Goal: Transaction & Acquisition: Purchase product/service

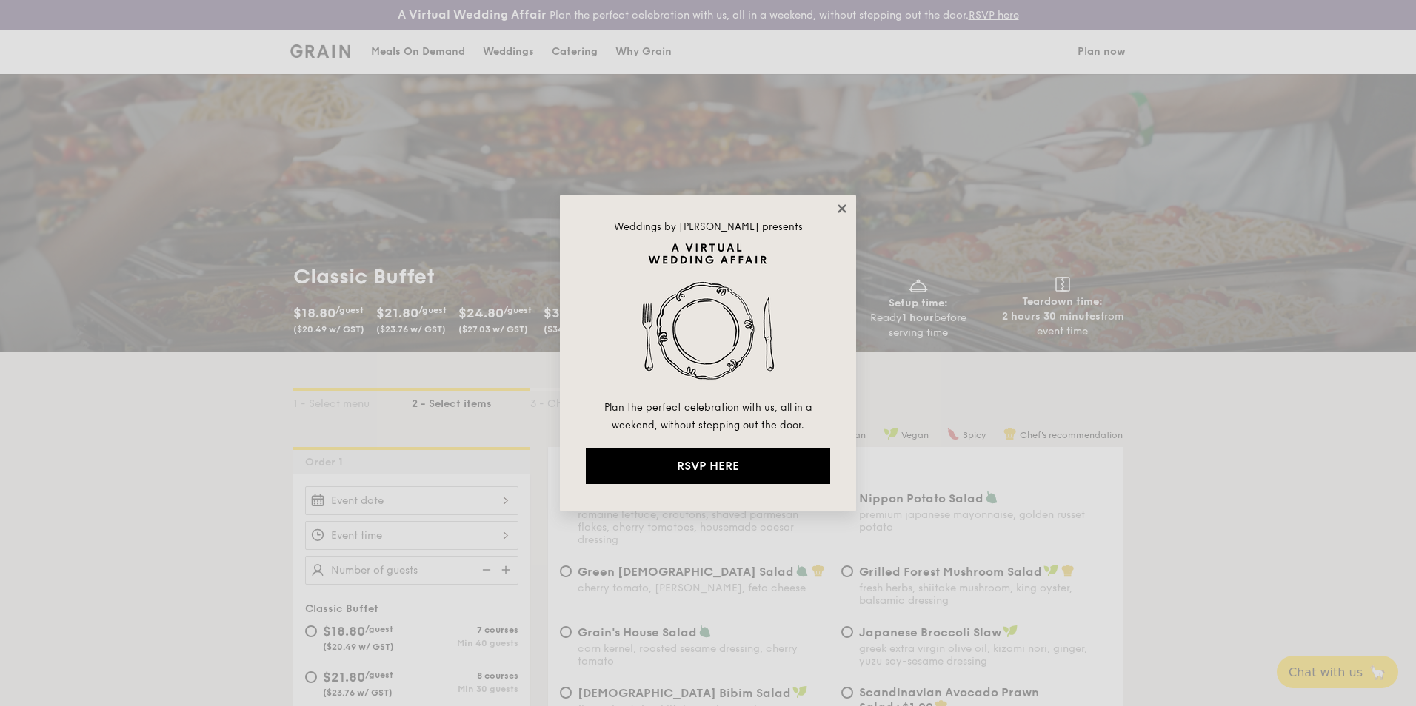
click at [838, 210] on icon at bounding box center [841, 208] width 13 height 13
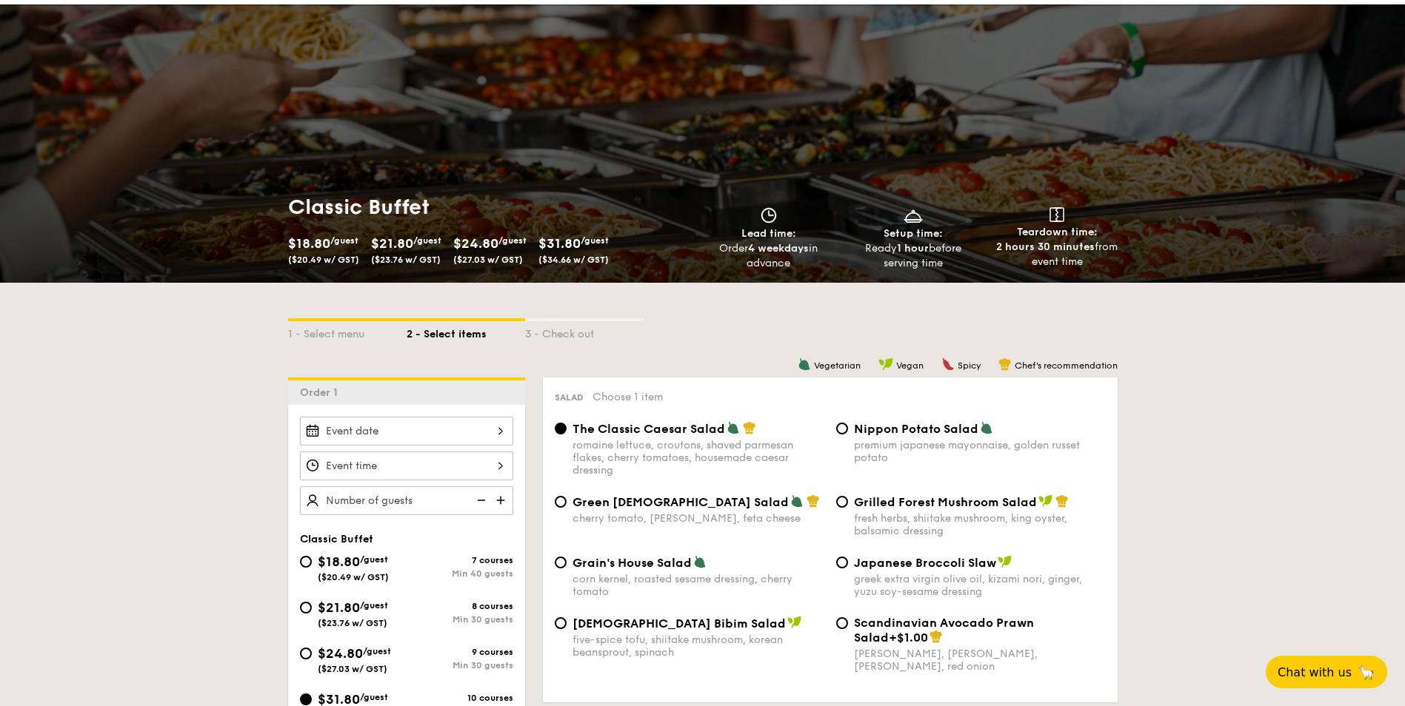
scroll to position [222, 0]
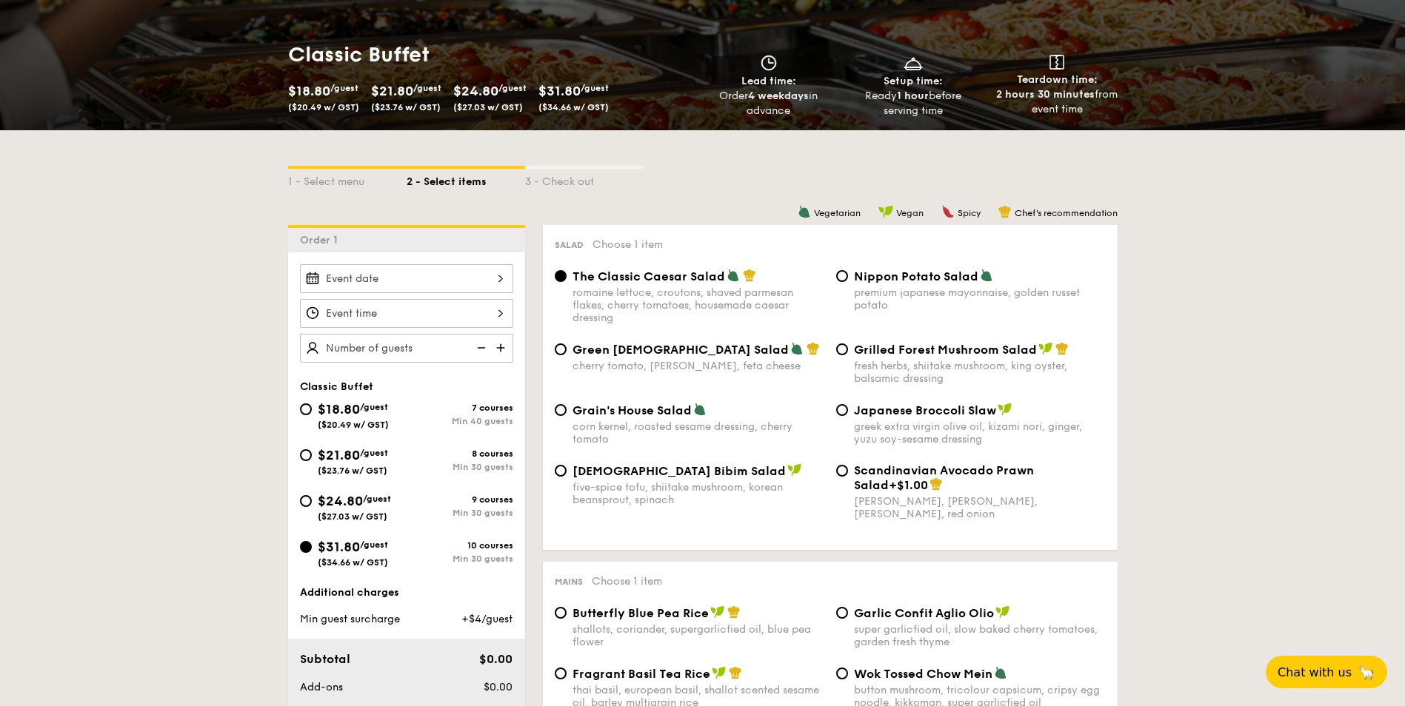
click at [408, 499] on div "9 courses" at bounding box center [460, 500] width 107 height 10
click at [312, 499] on input "$24.80 /guest ($27.03 w/ GST) 9 courses Min 30 guests" at bounding box center [306, 501] width 12 height 12
radio input "true"
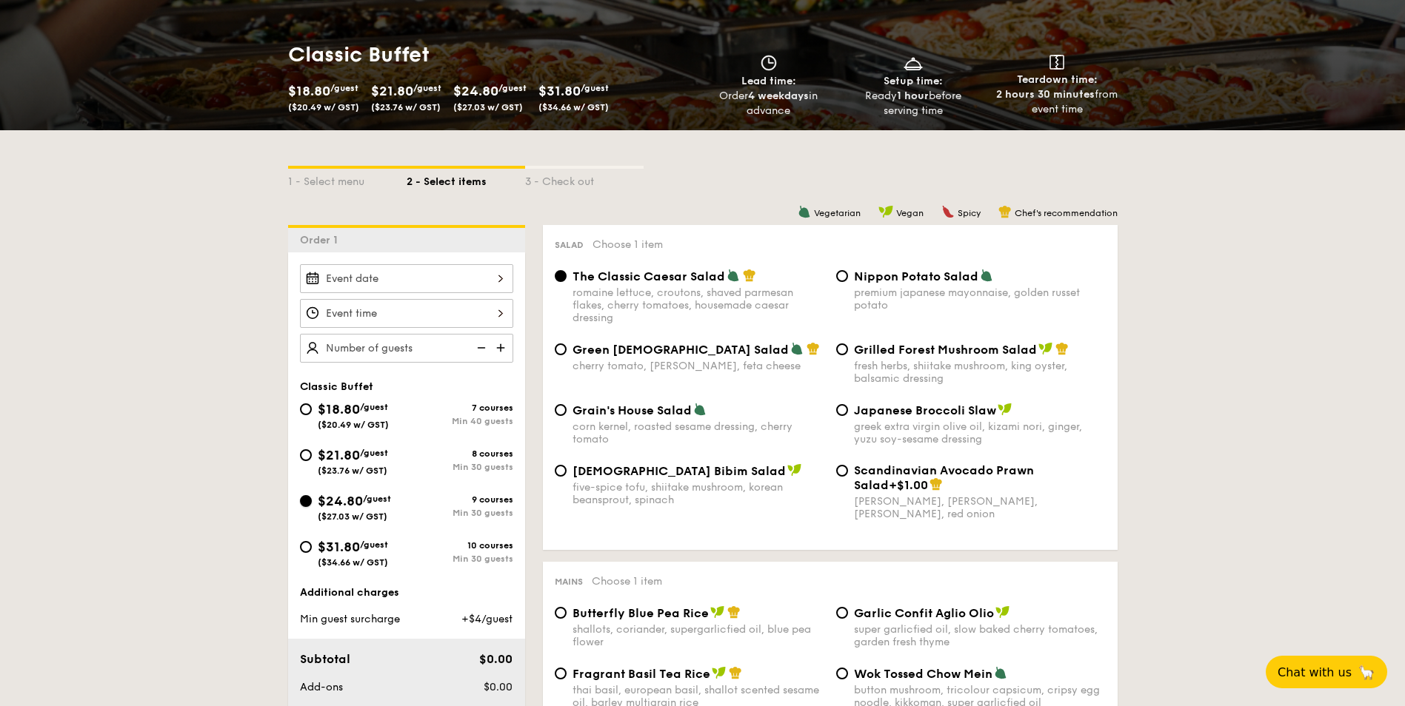
radio input "true"
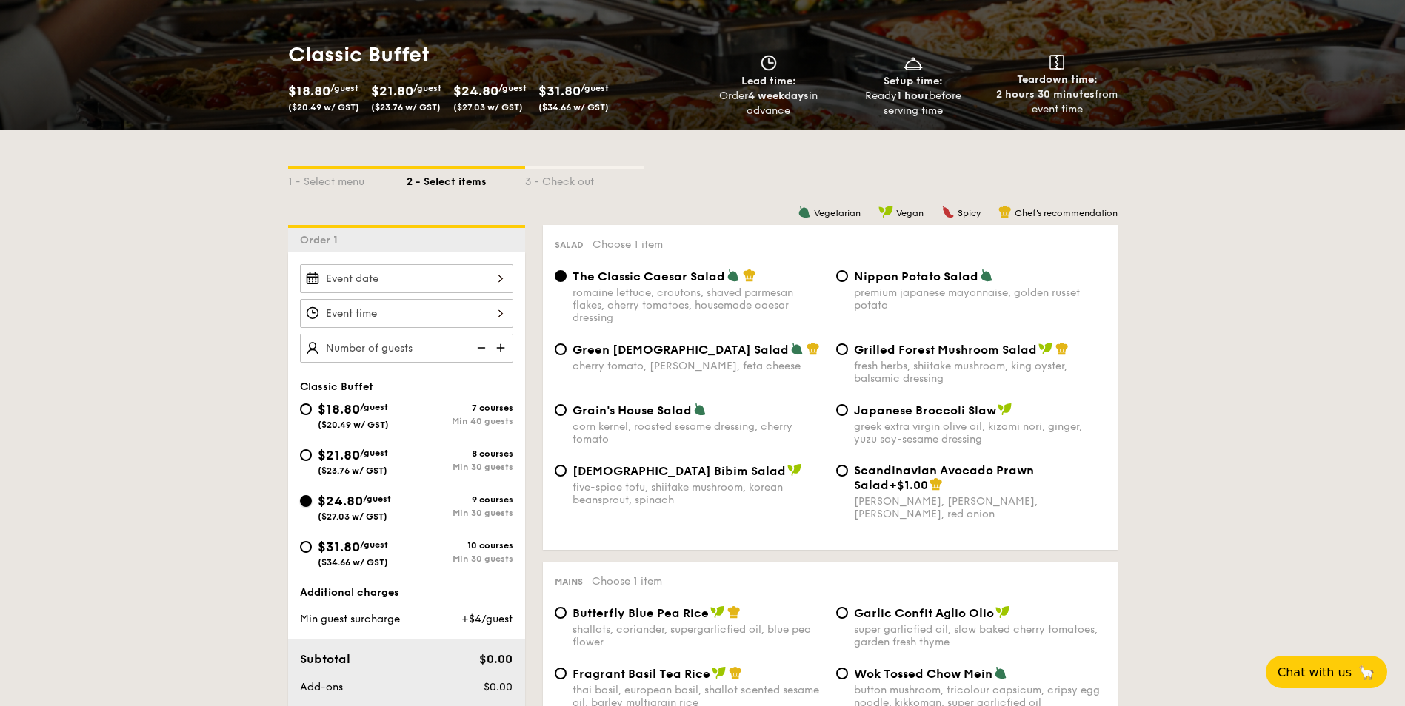
radio input "true"
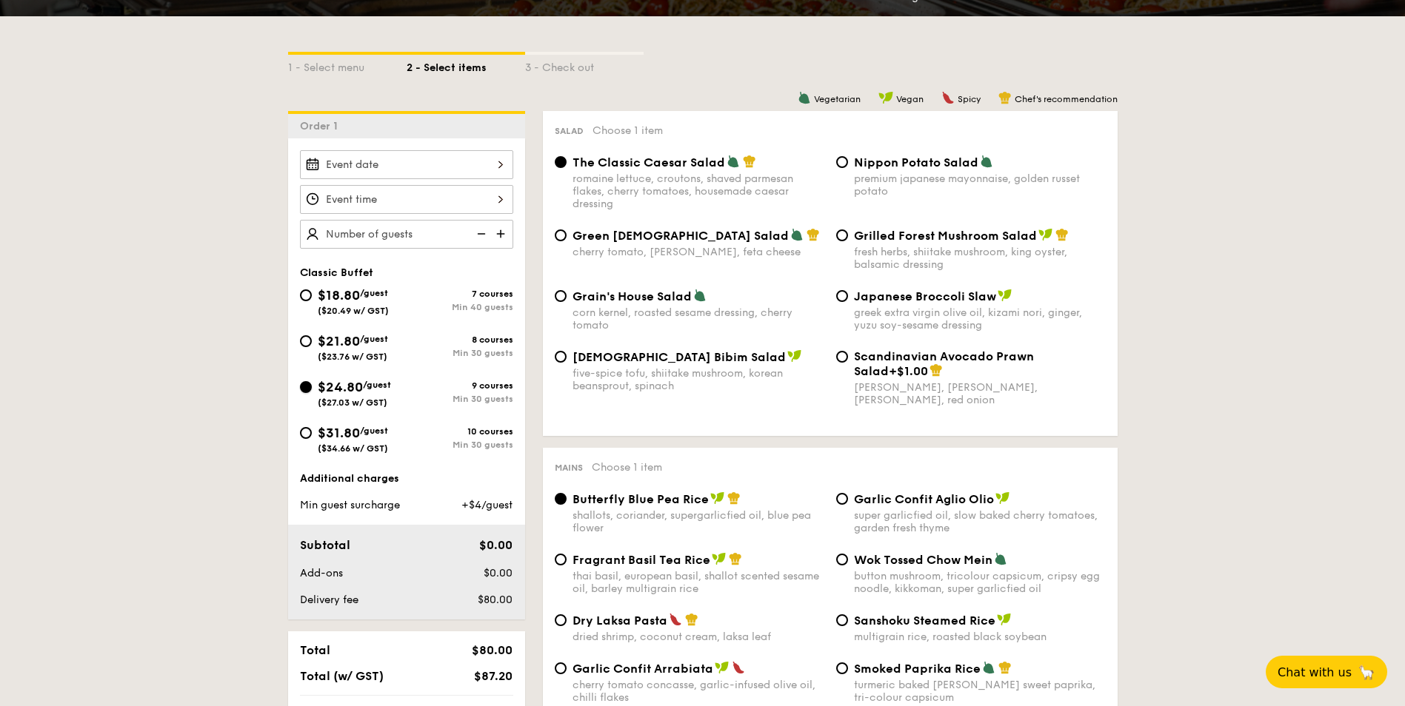
scroll to position [370, 0]
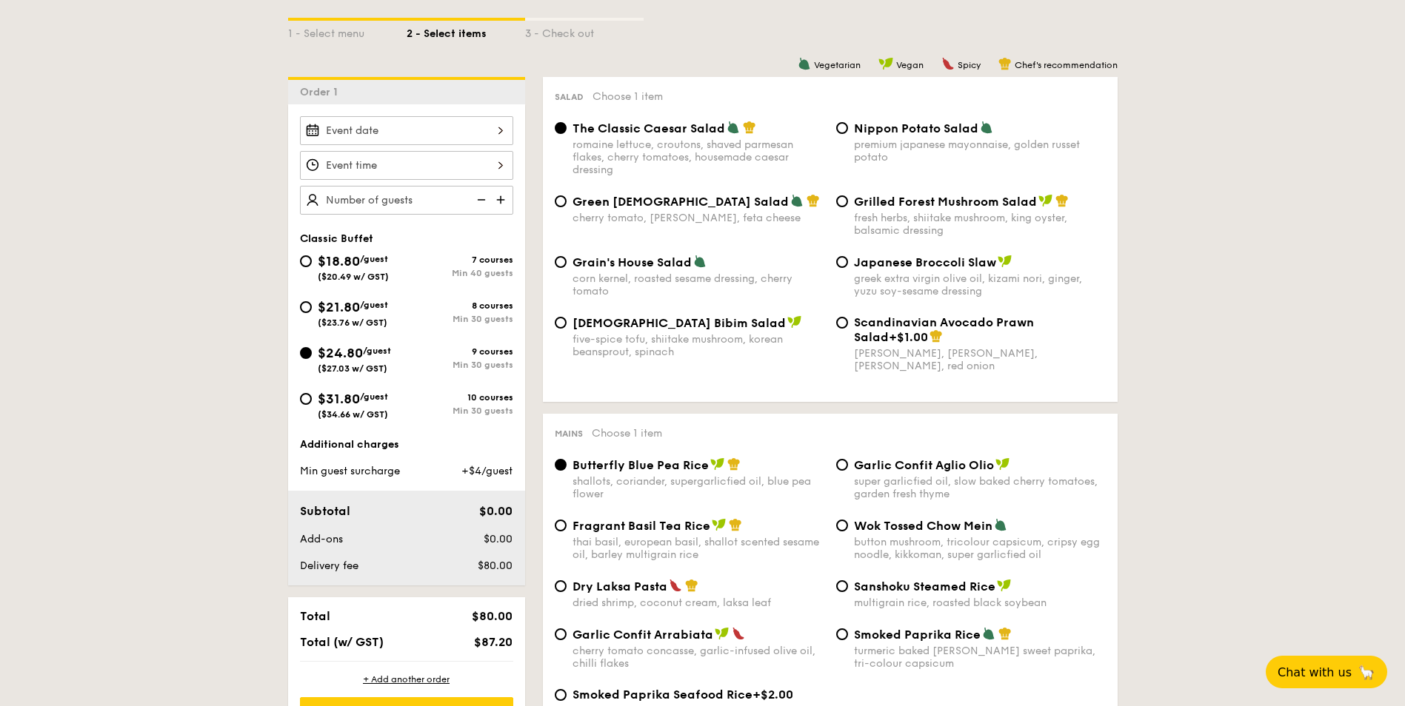
click at [617, 327] on span "[DEMOGRAPHIC_DATA] Bibim Salad" at bounding box center [678, 323] width 213 height 14
click at [566, 327] on input "Korean Bibim Salad five-spice tofu, shiitake mushroom, korean beansprout, spina…" at bounding box center [561, 323] width 12 height 12
radio input "true"
click at [452, 317] on div "Min 30 guests" at bounding box center [460, 319] width 107 height 10
click at [312, 313] on input "$21.80 /guest ($23.76 w/ GST) 8 courses Min 30 guests" at bounding box center [306, 307] width 12 height 12
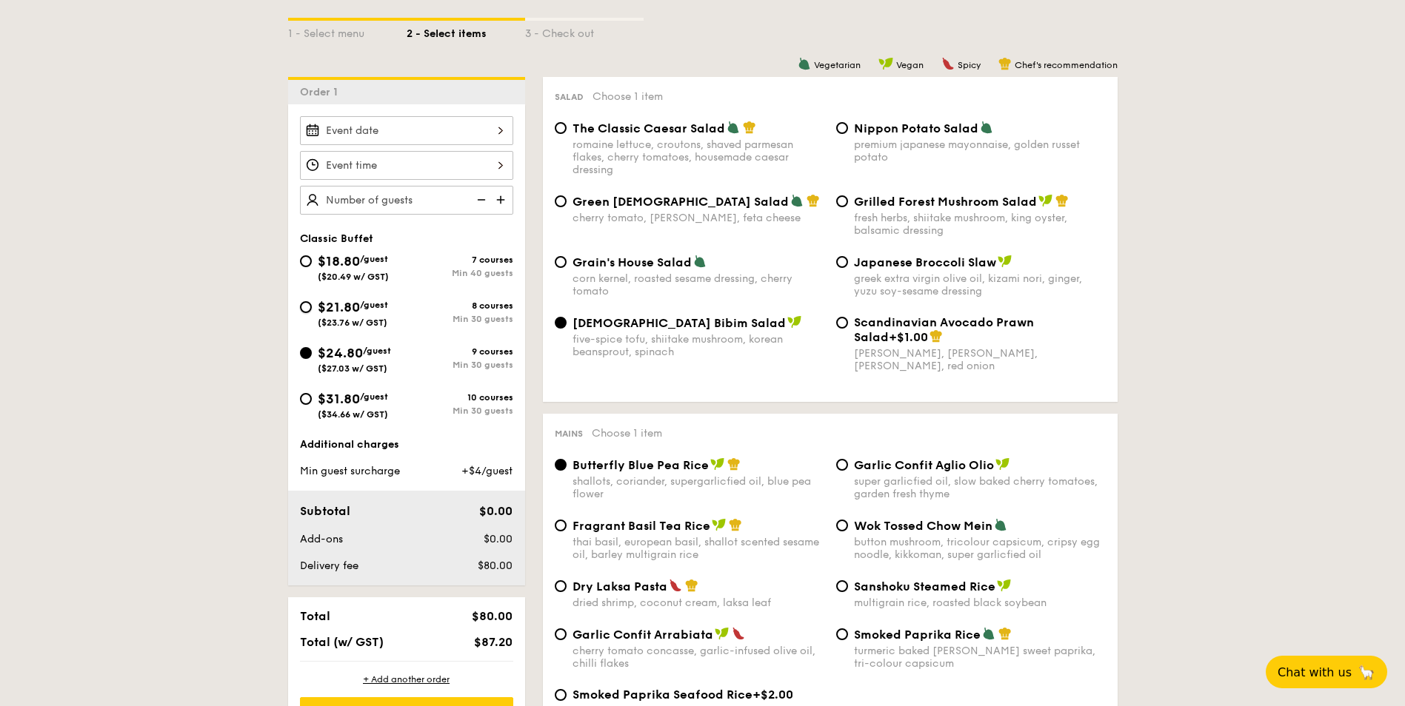
radio input "true"
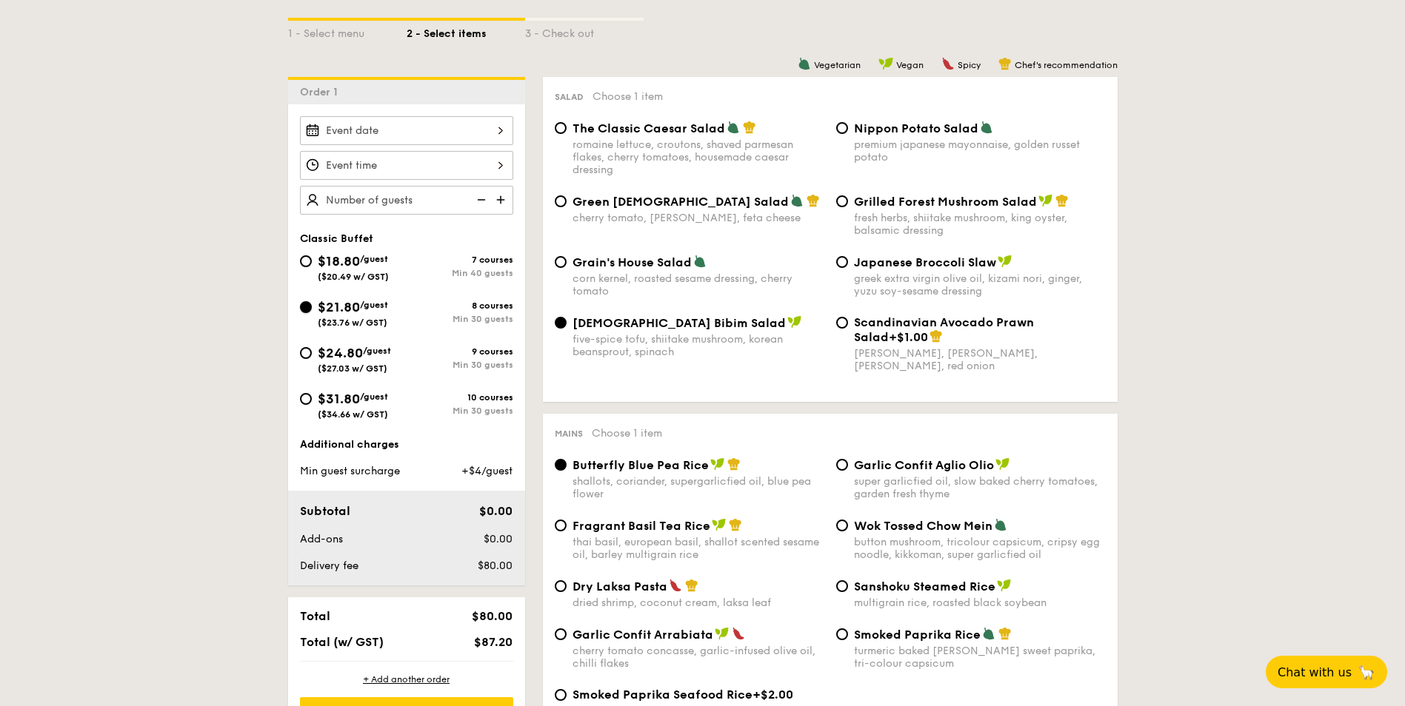
radio input "true"
click at [395, 351] on div "$24.80 /guest ($27.03 w/ GST)" at bounding box center [353, 358] width 107 height 31
click at [312, 351] on input "$24.80 /guest ($27.03 w/ GST) 9 courses Min 30 guests" at bounding box center [306, 353] width 12 height 12
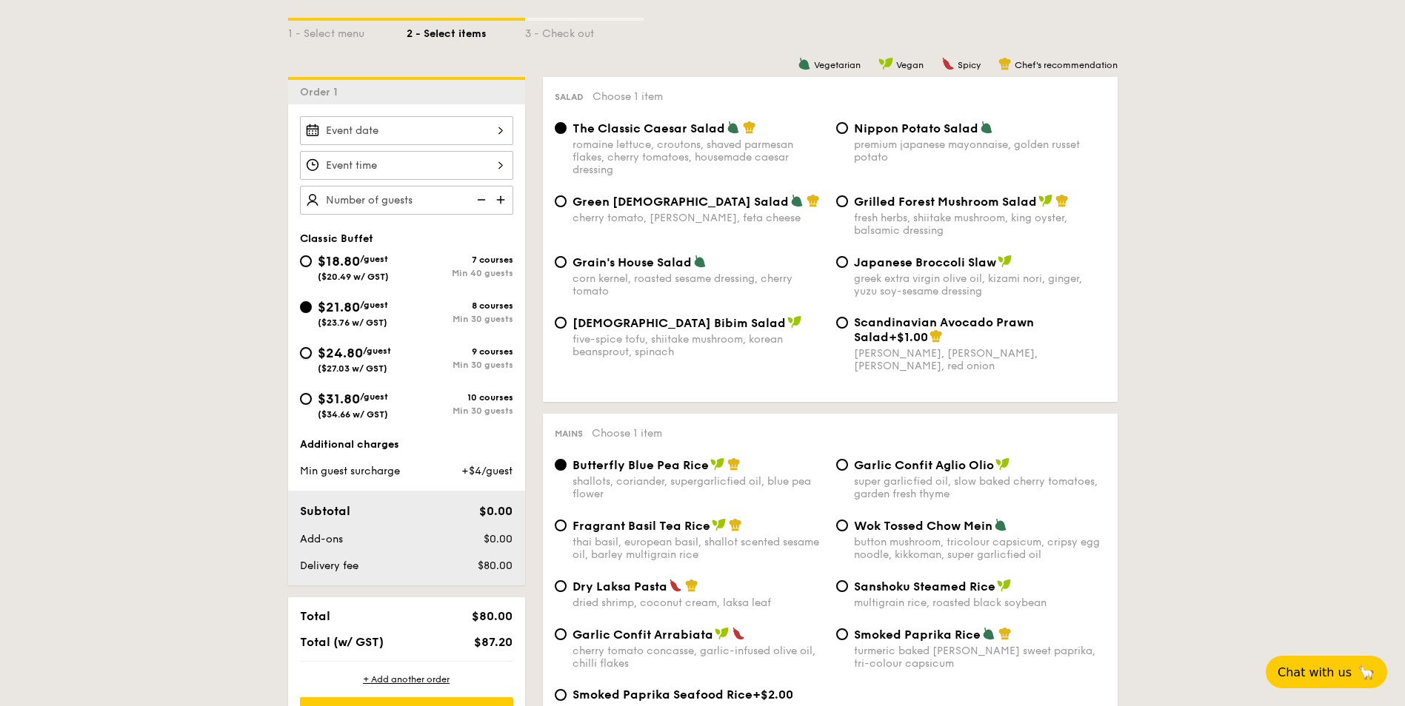
radio input "true"
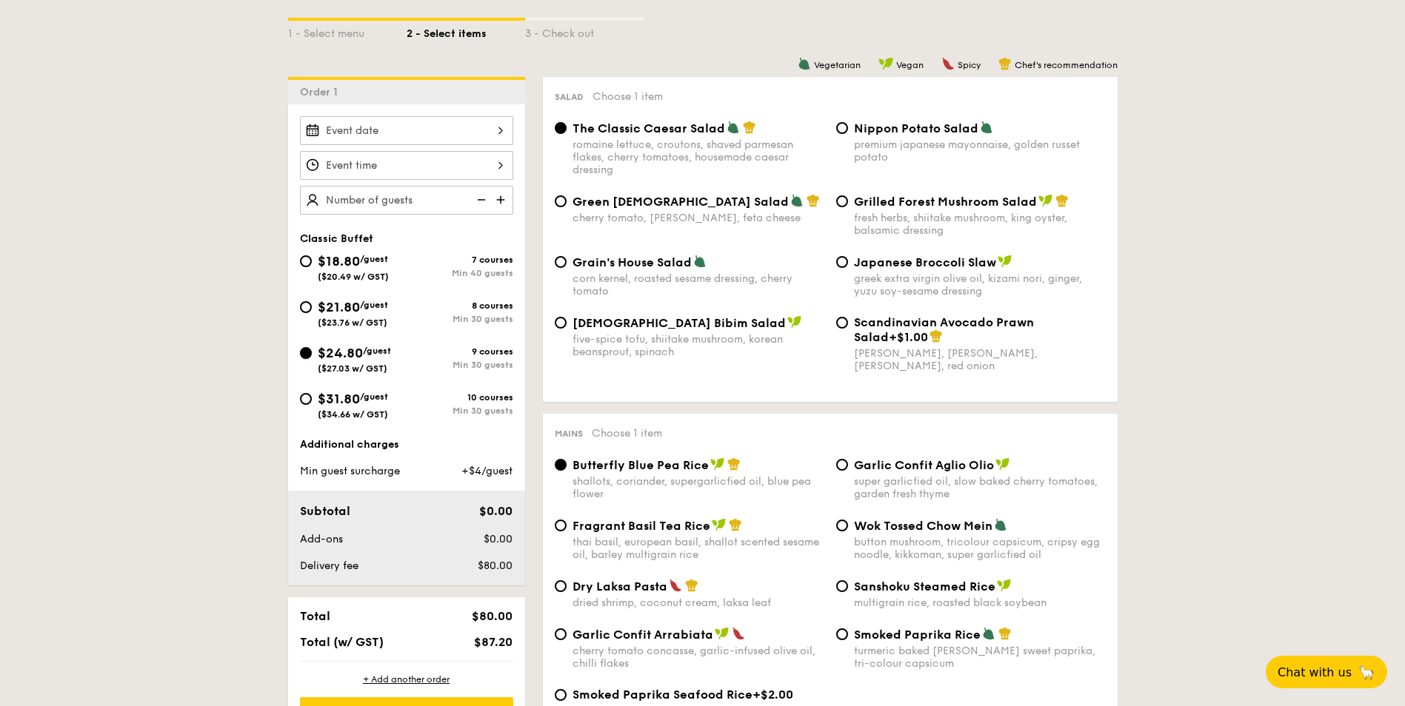
radio input "true"
click at [397, 321] on div "$21.80 /guest ($23.76 w/ GST)" at bounding box center [353, 312] width 107 height 31
click at [312, 313] on input "$21.80 /guest ($23.76 w/ GST) 8 courses Min 30 guests" at bounding box center [306, 307] width 12 height 12
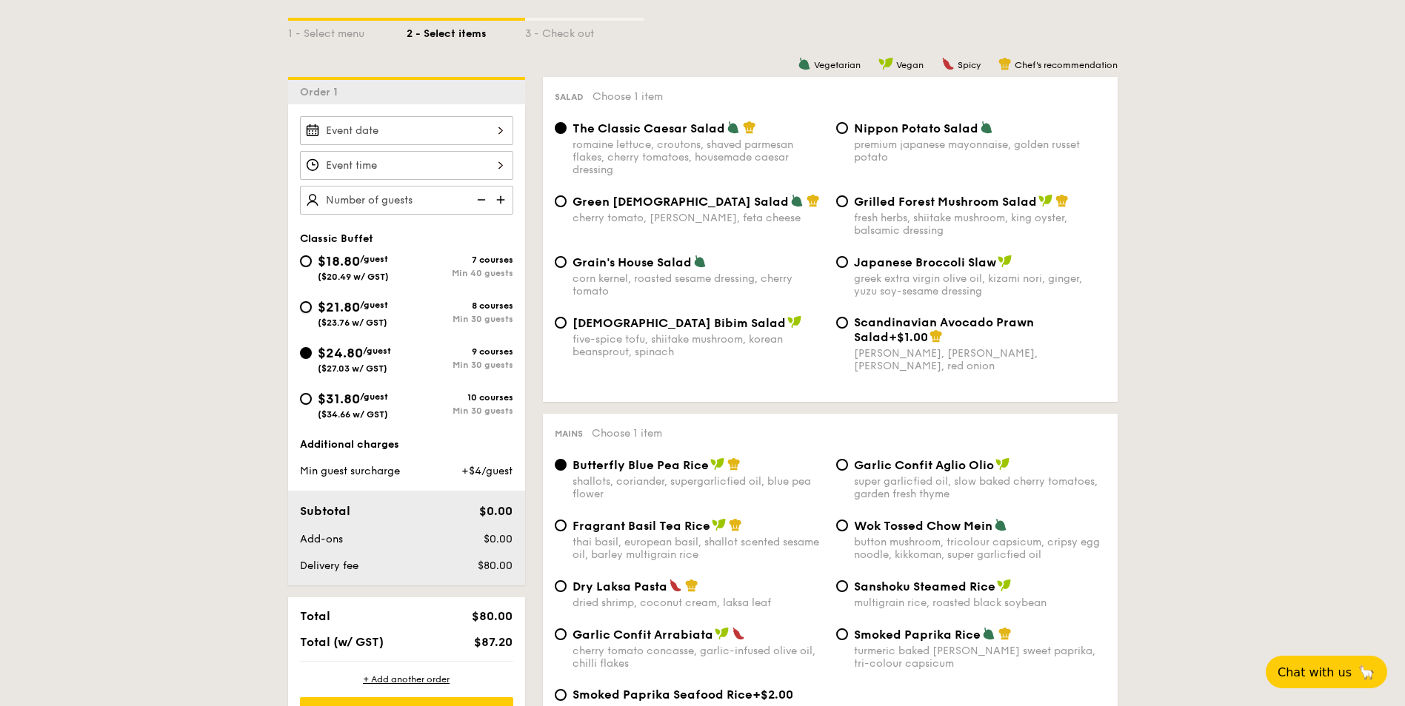
radio input "true"
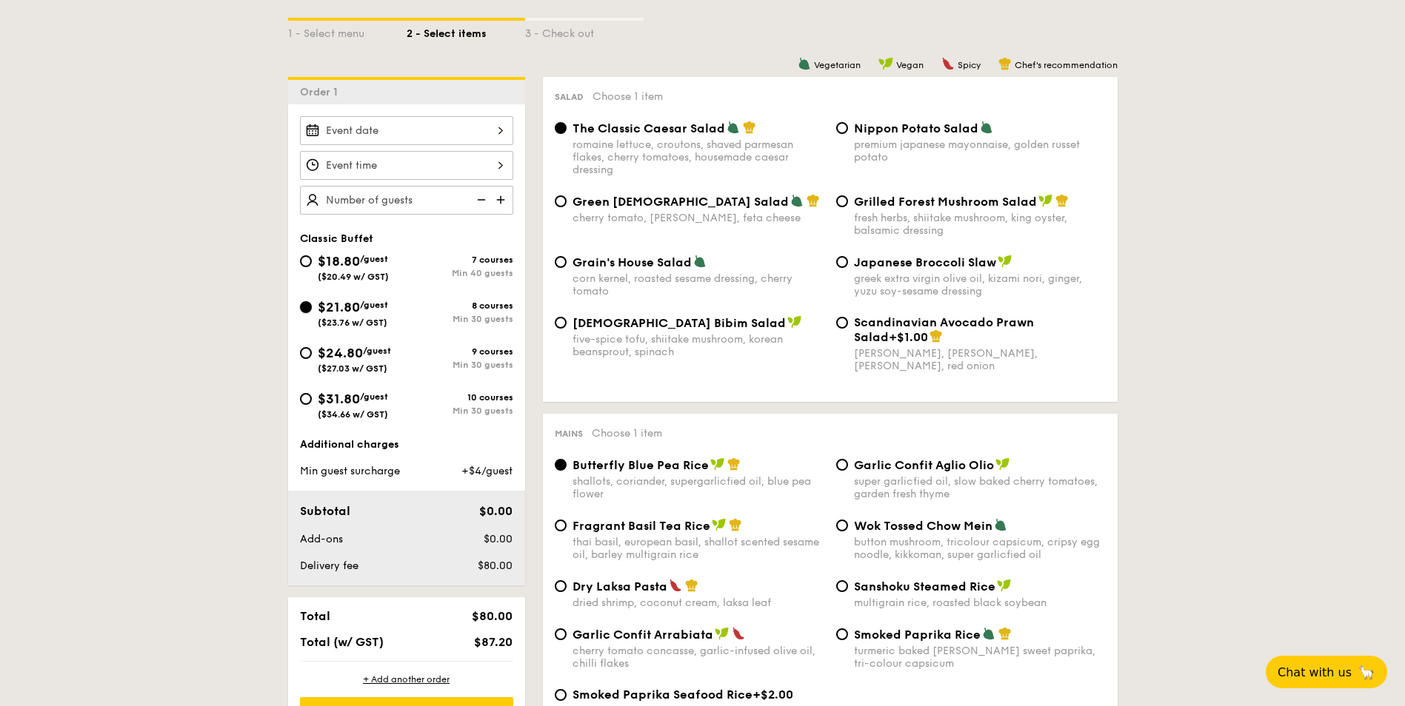
radio input "true"
click at [407, 361] on div "Min 30 guests" at bounding box center [460, 365] width 107 height 10
click at [312, 359] on input "$24.80 /guest ($27.03 w/ GST) 9 courses Min 30 guests" at bounding box center [306, 353] width 12 height 12
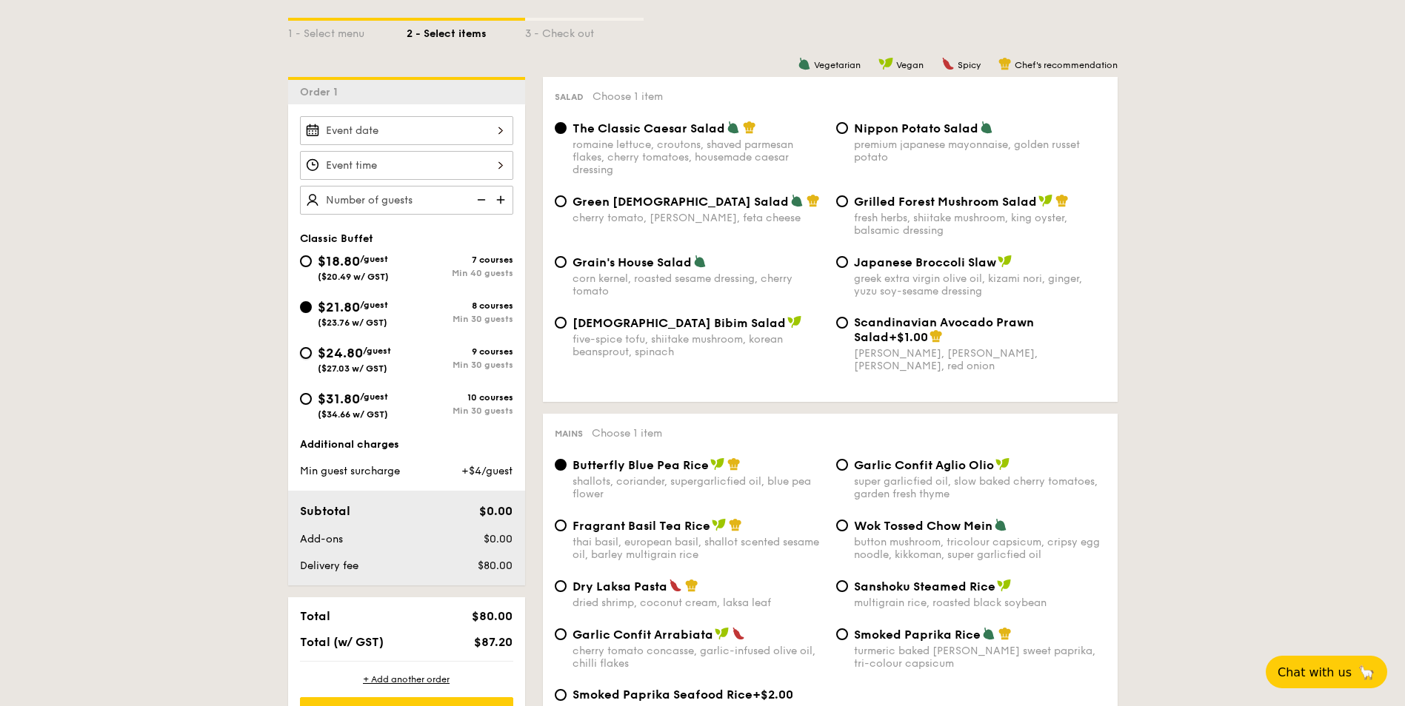
radio input "true"
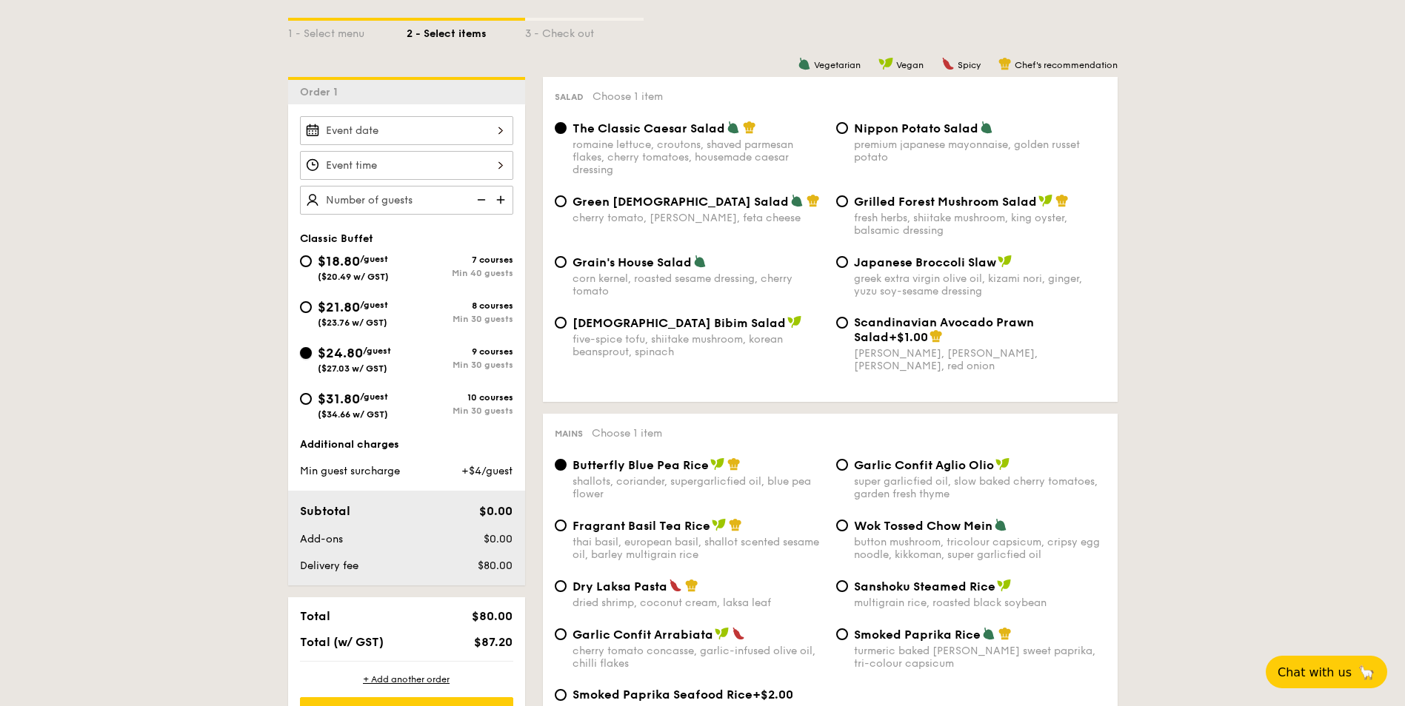
radio input "true"
click at [607, 263] on span "Grain's House Salad" at bounding box center [631, 262] width 119 height 14
click at [566, 263] on input "Grain's House Salad corn kernel, roasted sesame dressing, cherry tomato" at bounding box center [561, 262] width 12 height 12
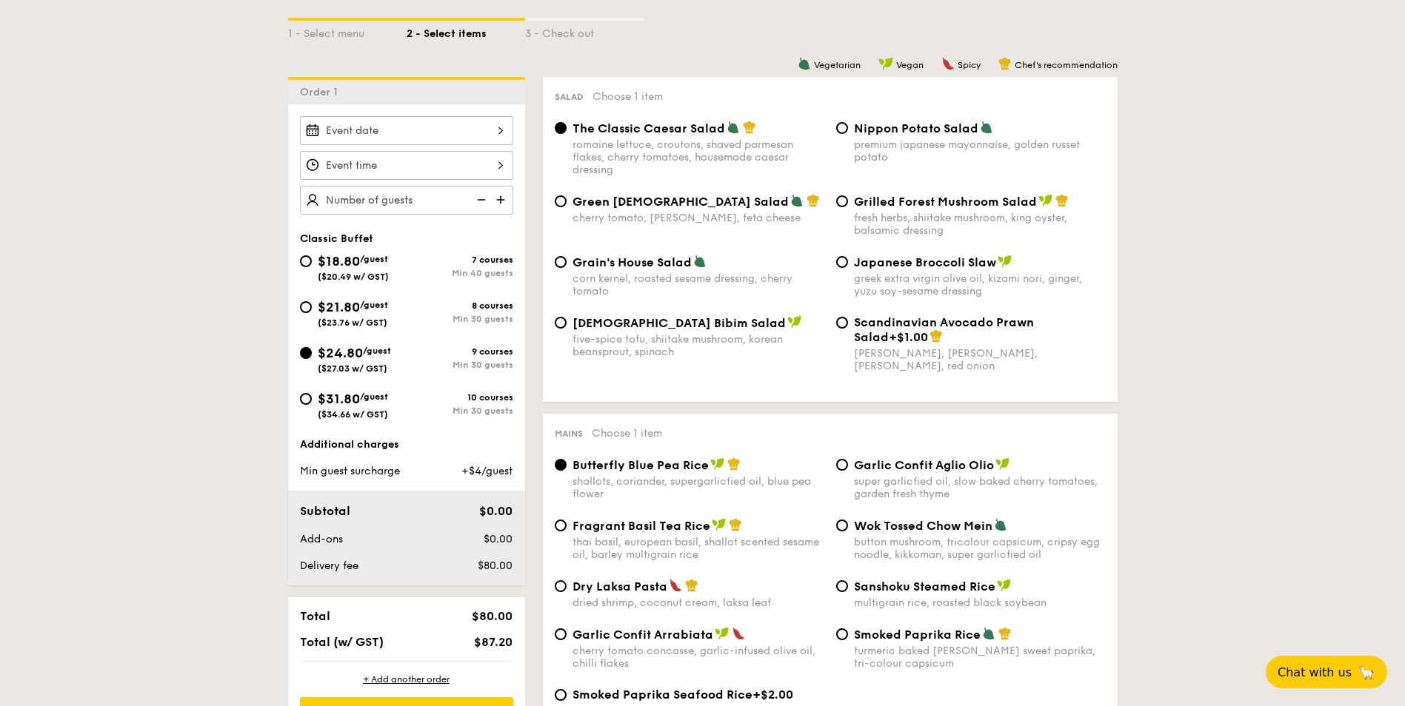
radio input "true"
click at [625, 322] on span "[DEMOGRAPHIC_DATA] Bibim Salad" at bounding box center [678, 323] width 213 height 14
click at [566, 322] on input "Korean Bibim Salad five-spice tofu, shiitake mushroom, korean beansprout, spina…" at bounding box center [561, 323] width 12 height 12
radio input "true"
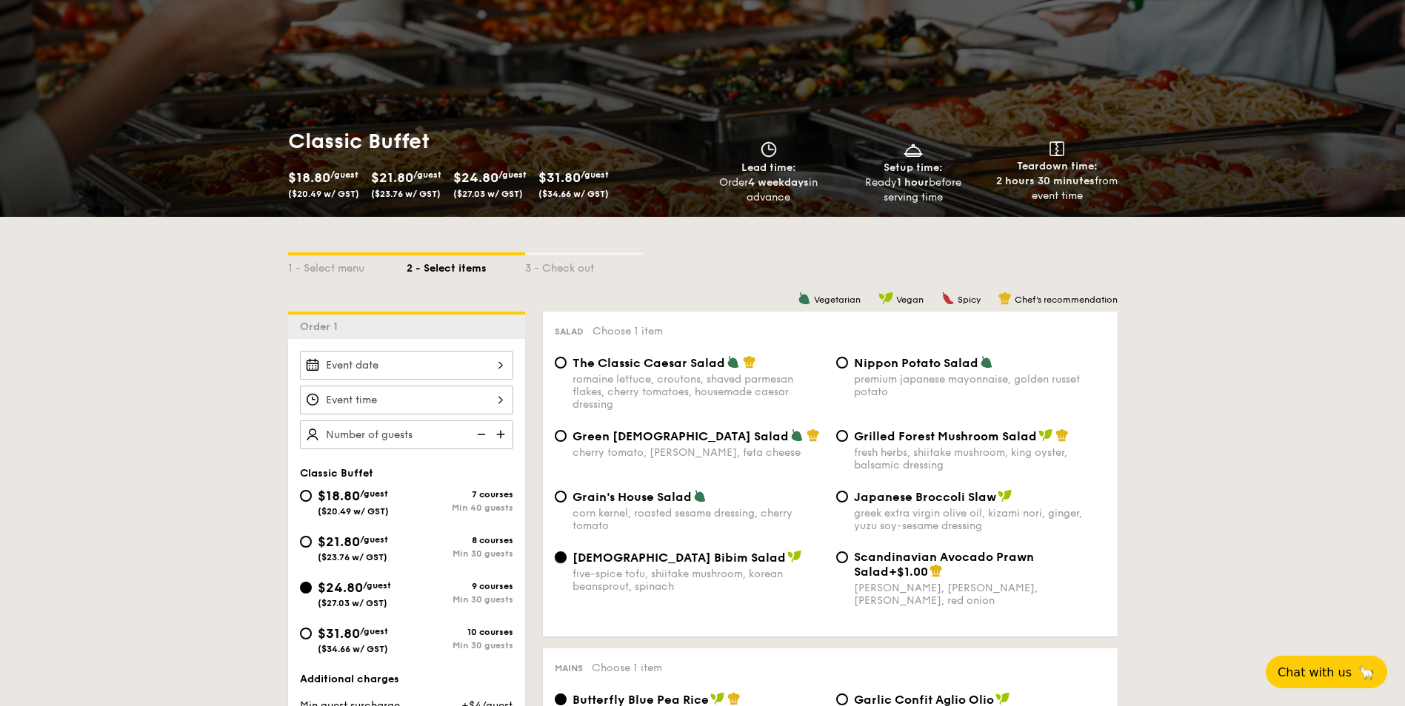
scroll to position [200, 0]
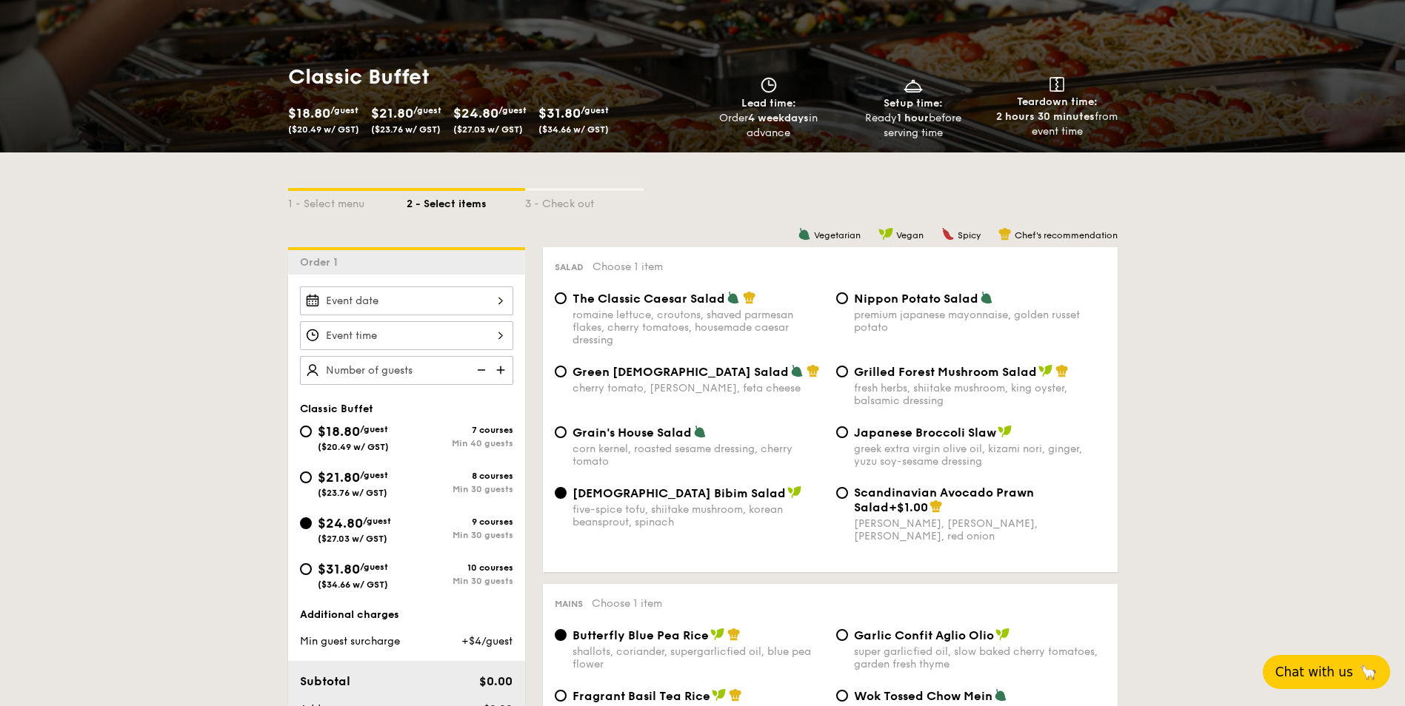
click at [1340, 671] on span "Chat with us" at bounding box center [1314, 672] width 78 height 15
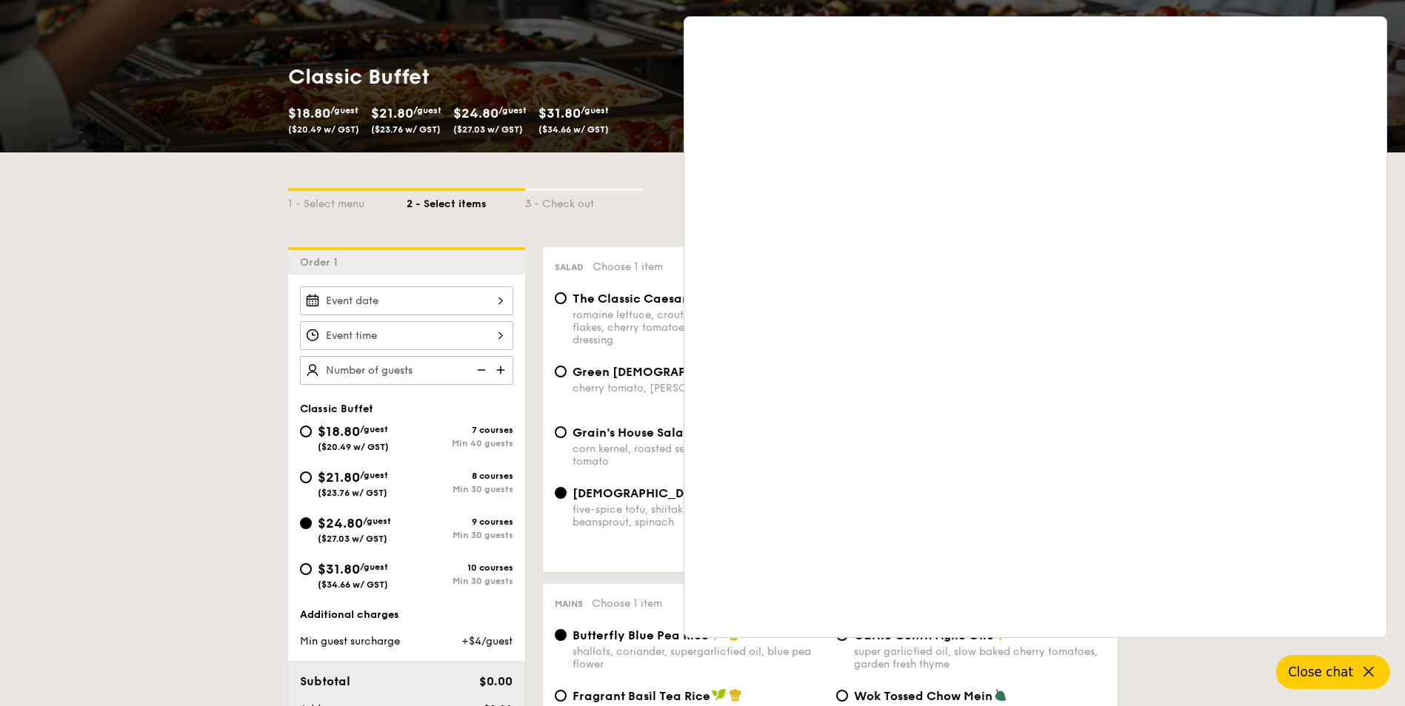
click at [1373, 671] on icon at bounding box center [1369, 672] width 18 height 18
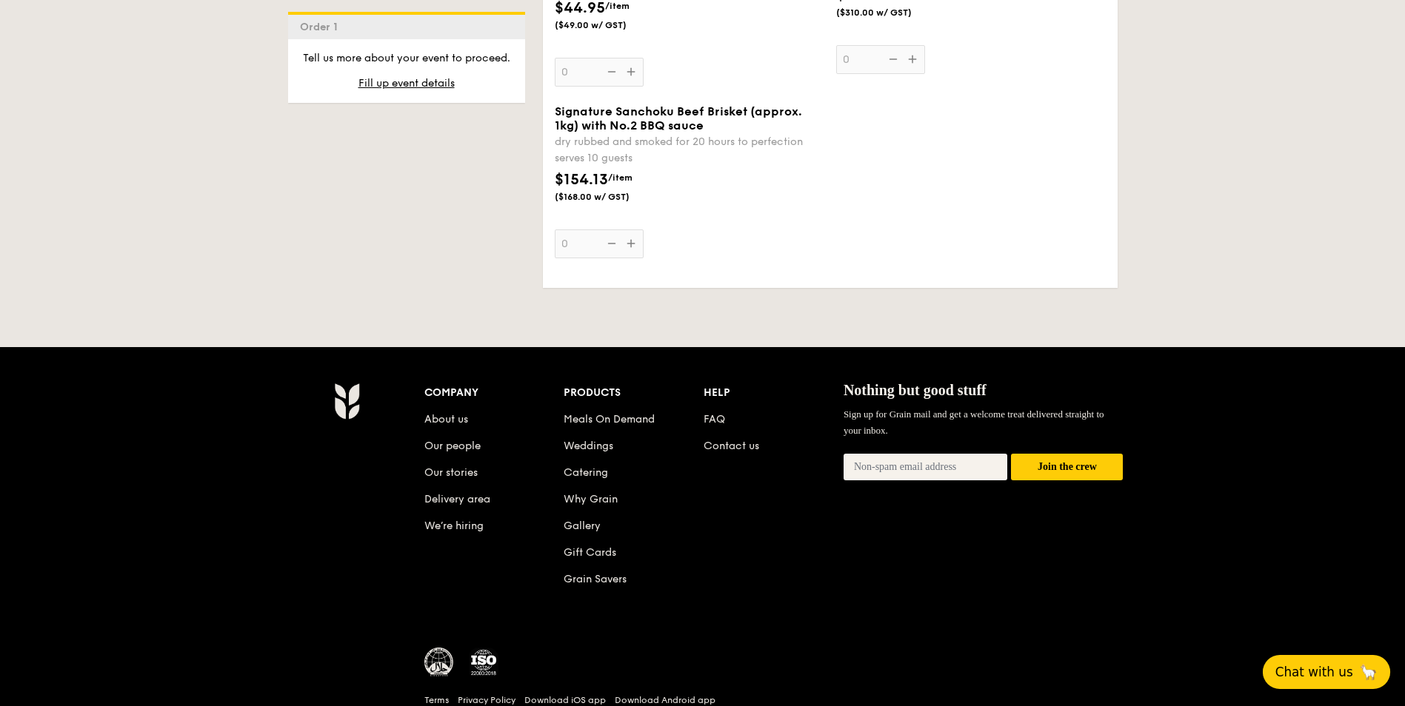
scroll to position [3754, 0]
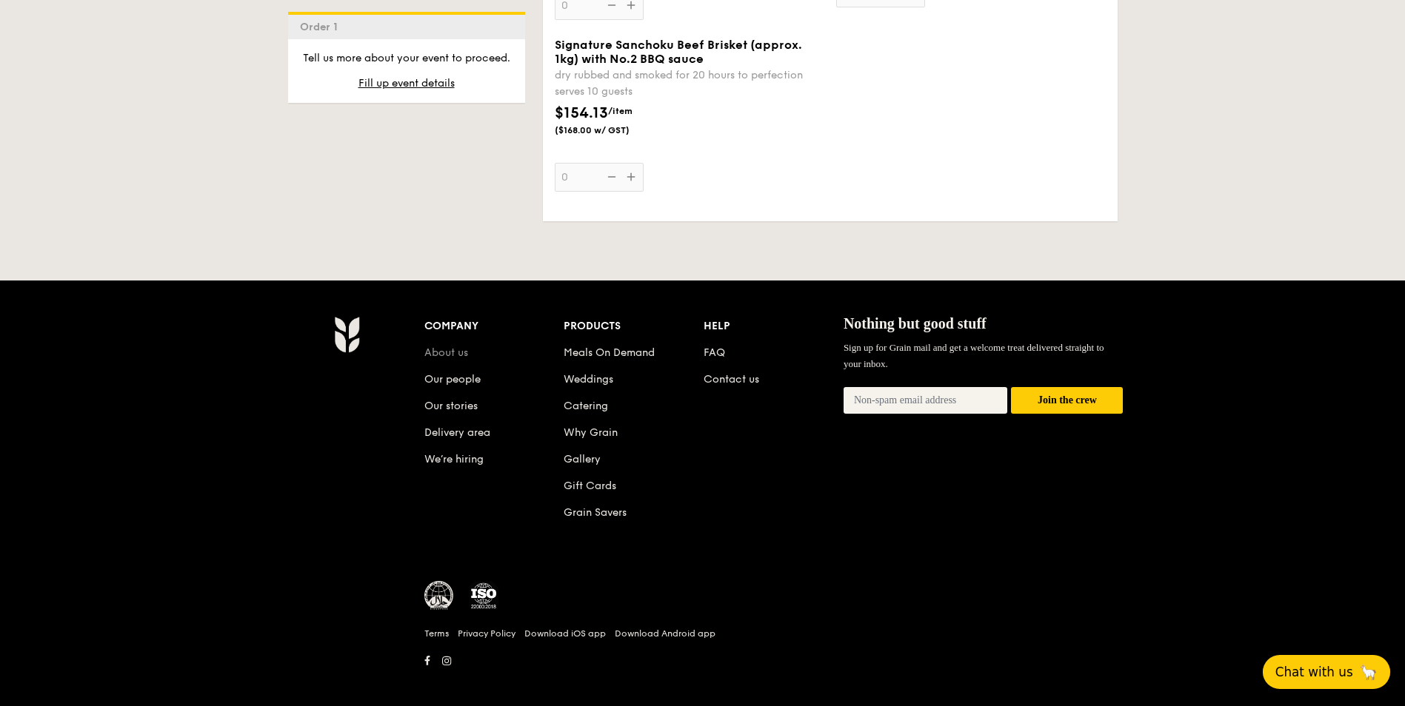
click at [455, 347] on link "About us" at bounding box center [446, 353] width 44 height 13
click at [709, 347] on link "FAQ" at bounding box center [713, 353] width 21 height 13
click at [725, 373] on link "Contact us" at bounding box center [731, 379] width 56 height 13
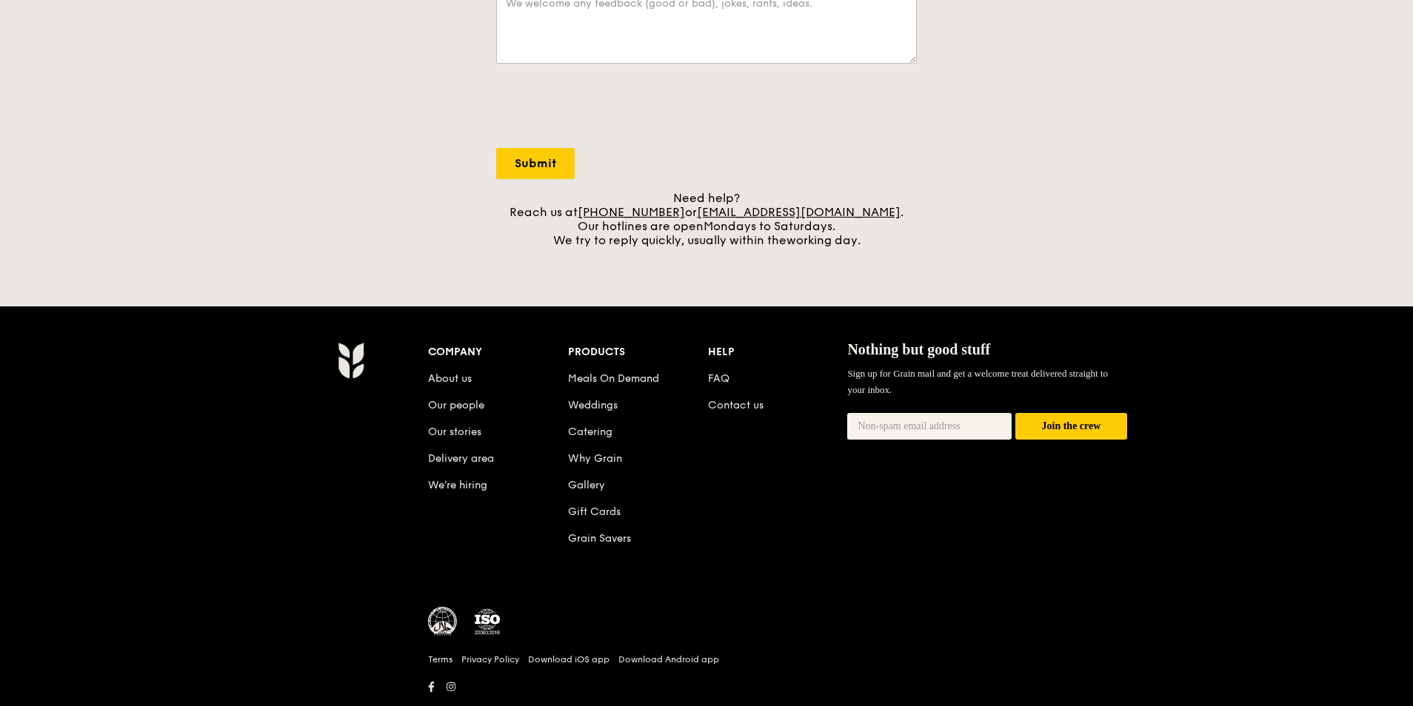
scroll to position [518, 0]
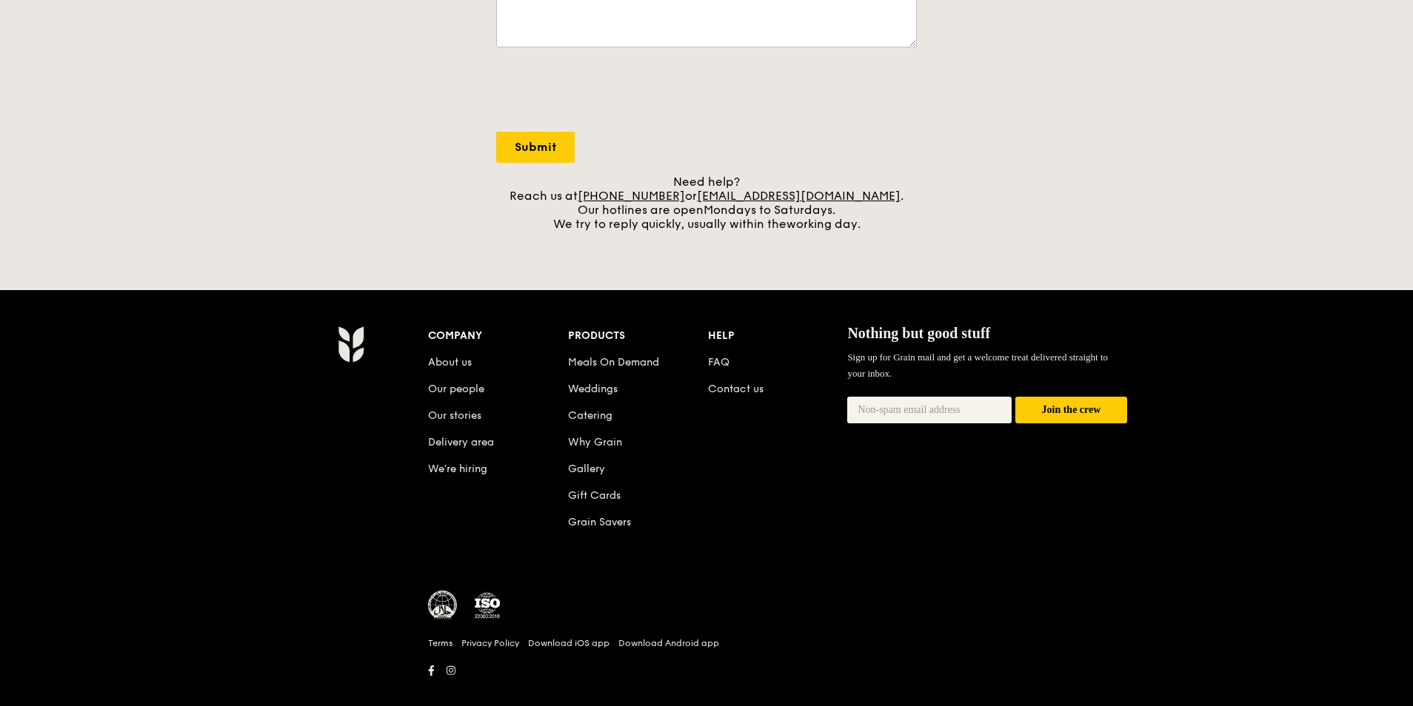
drag, startPoint x: 835, startPoint y: 198, endPoint x: 673, endPoint y: 245, distance: 169.0
click at [673, 245] on div "A Virtual Wedding Affair Plan the perfect celebration with us, all in a weekend…" at bounding box center [706, 105] width 1413 height 1247
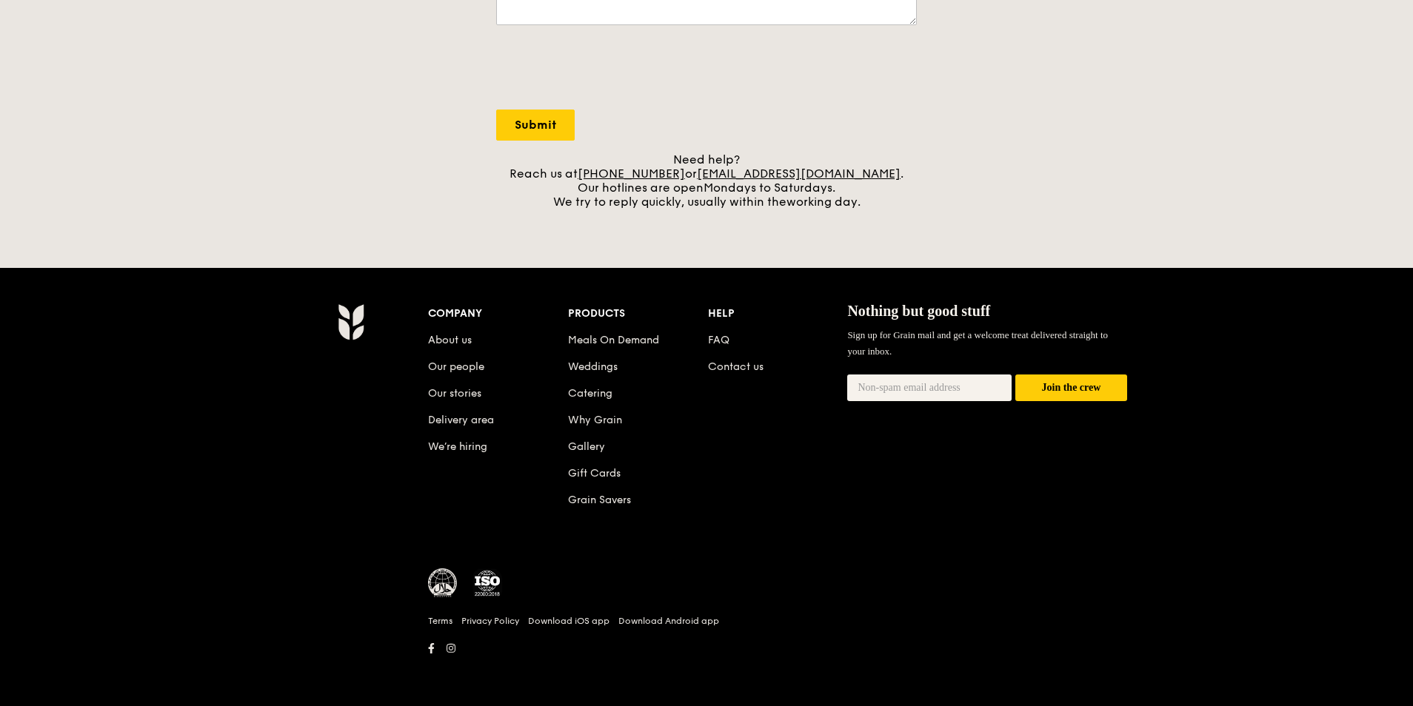
scroll to position [244, 0]
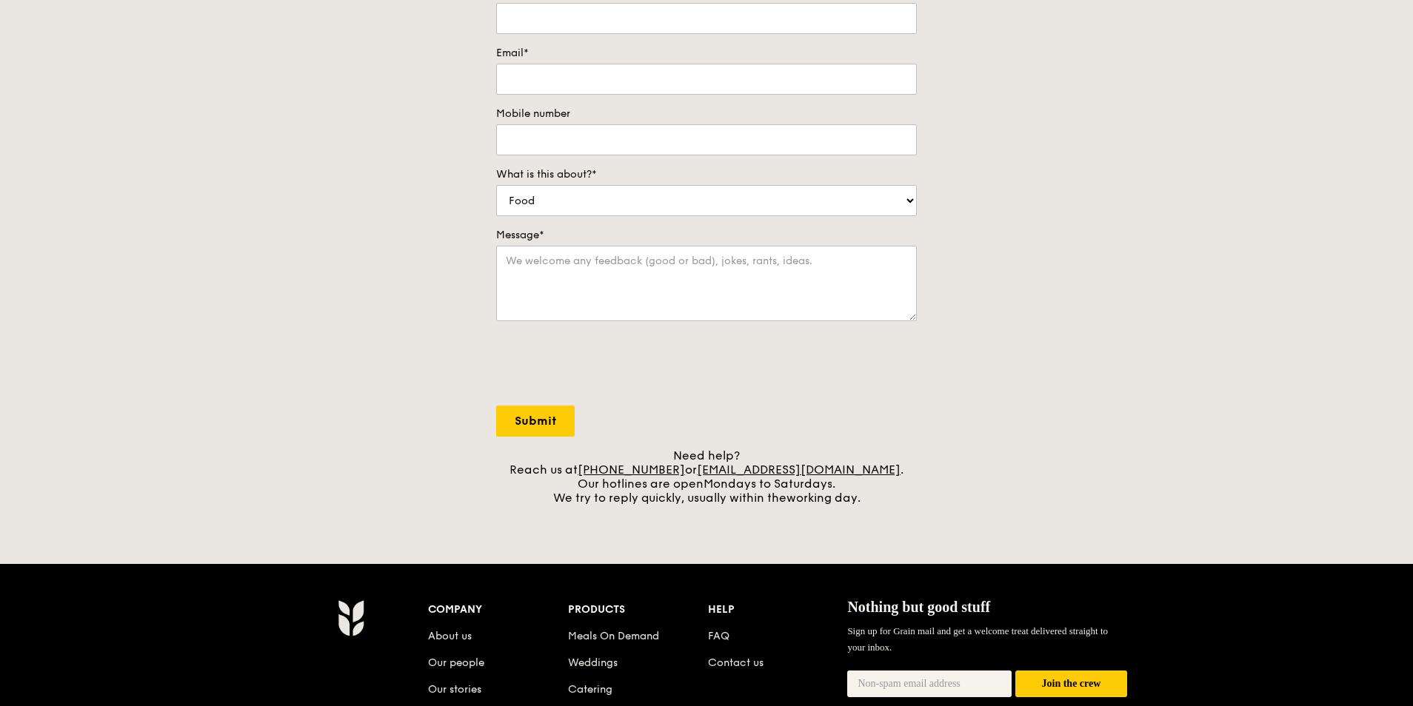
click at [317, 153] on div "Contact us We love hearing from our customers. Talk to us about anything. We ar…" at bounding box center [706, 195] width 1413 height 619
